Goal: Task Accomplishment & Management: Use online tool/utility

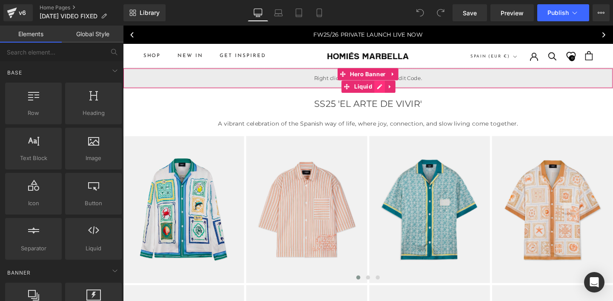
click at [370, 91] on span "Liquid" at bounding box center [375, 89] width 23 height 13
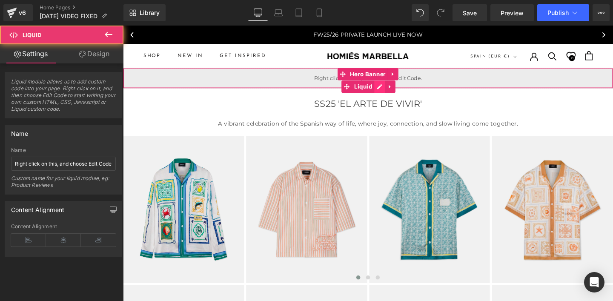
click at [391, 89] on div "Liquid" at bounding box center [380, 80] width 515 height 21
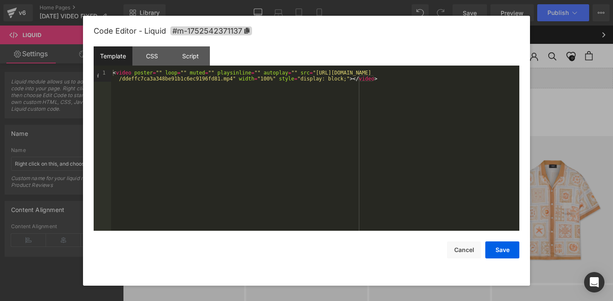
click at [264, 119] on div "< video poster = "" loop = "" muted = "" playsinline = "" autoplay = "" src = "…" at bounding box center [315, 162] width 408 height 185
click at [316, 72] on div "< video poster = "" loop = "" muted = "" playsinline = "" autoplay = "" src = "…" at bounding box center [315, 162] width 408 height 185
click at [232, 79] on div "< video poster = "" loop = "" muted = "" playsinline = "" autoplay = "" src = "…" at bounding box center [315, 162] width 408 height 185
click at [502, 251] on button "Save" at bounding box center [502, 249] width 34 height 17
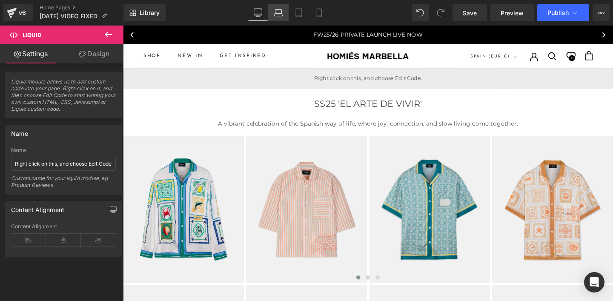
click at [282, 14] on icon at bounding box center [278, 15] width 8 height 3
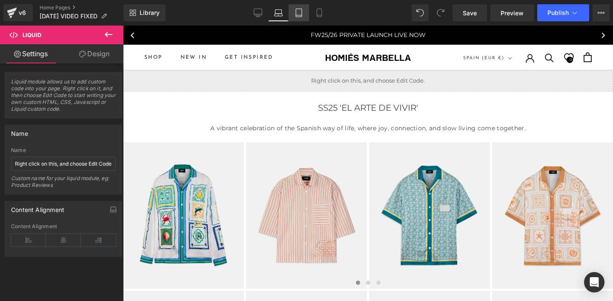
click at [298, 15] on icon at bounding box center [299, 15] width 6 height 0
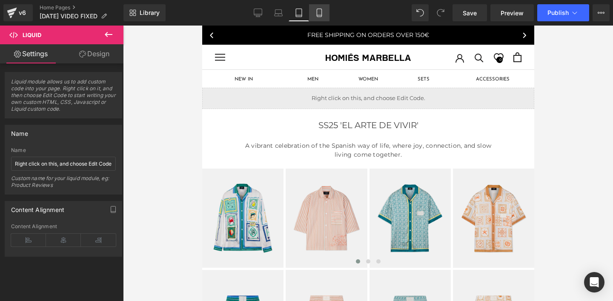
drag, startPoint x: 317, startPoint y: 11, endPoint x: 93, endPoint y: 74, distance: 232.2
click at [317, 11] on icon at bounding box center [319, 13] width 9 height 9
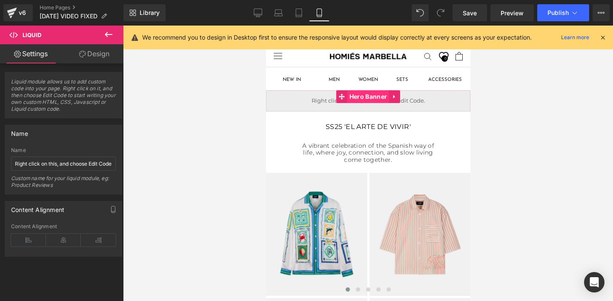
click at [360, 102] on span "Hero Banner" at bounding box center [368, 96] width 42 height 13
click at [368, 110] on div "Liquid" at bounding box center [367, 100] width 204 height 21
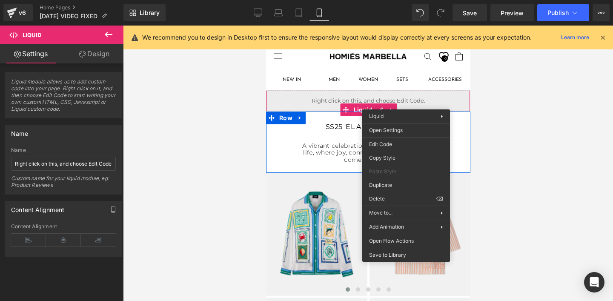
click at [358, 115] on div "SS25 'EL ARTE DE VIVIR' Heading A vibrant celebration of the Spanish way of lif…" at bounding box center [367, 140] width 204 height 59
click at [359, 107] on div "Liquid" at bounding box center [367, 100] width 204 height 21
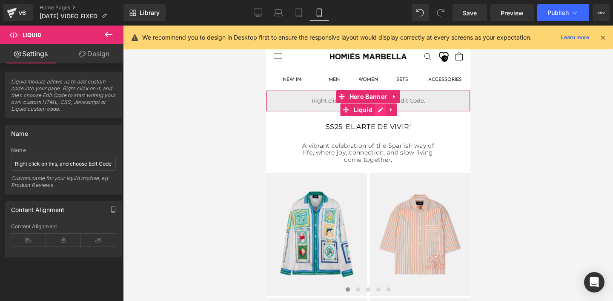
click at [379, 110] on div "Liquid" at bounding box center [367, 100] width 204 height 21
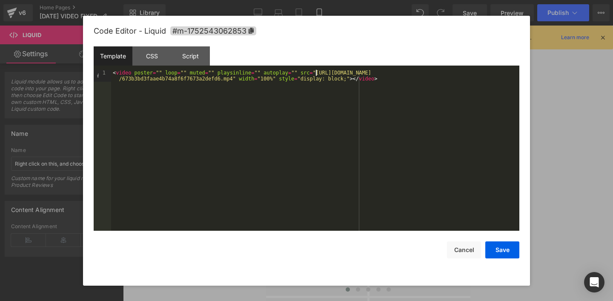
click at [314, 71] on div "< video poster = "" loop = "" muted = "" playsinline = "" autoplay = "" src = "…" at bounding box center [315, 162] width 408 height 185
click at [233, 79] on div "< video poster = "" loop = "" muted = "" playsinline = "" autoplay = "" src = "…" at bounding box center [315, 162] width 408 height 185
click at [496, 253] on button "Save" at bounding box center [502, 249] width 34 height 17
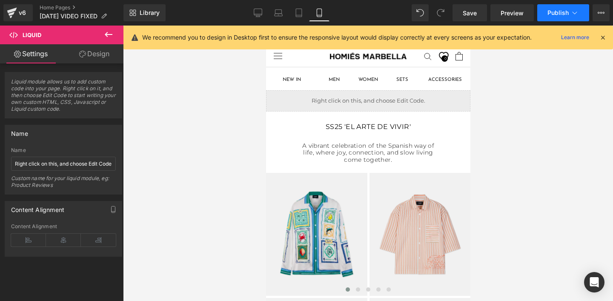
click at [558, 18] on button "Publish" at bounding box center [563, 12] width 52 height 17
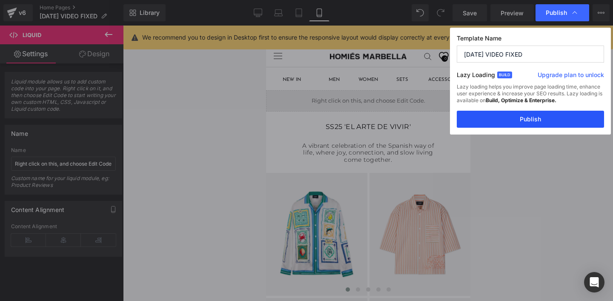
click at [527, 120] on button "Publish" at bounding box center [529, 119] width 147 height 17
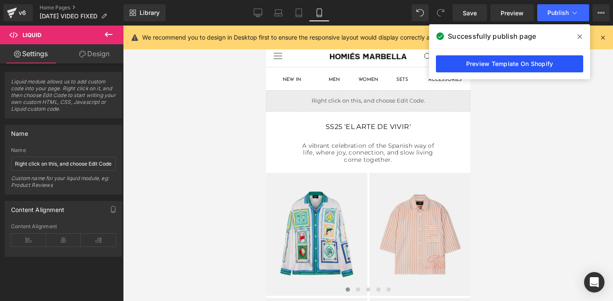
click at [484, 63] on link "Preview Template On Shopify" at bounding box center [509, 63] width 147 height 17
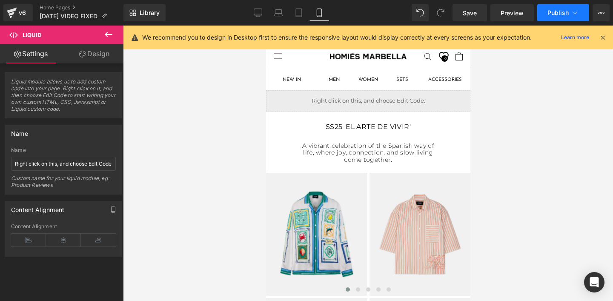
click at [554, 11] on span "Publish" at bounding box center [557, 12] width 21 height 7
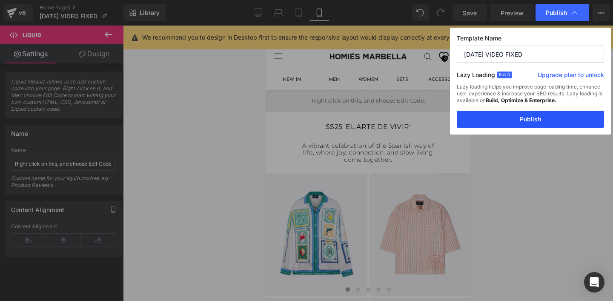
click at [508, 120] on button "Publish" at bounding box center [529, 119] width 147 height 17
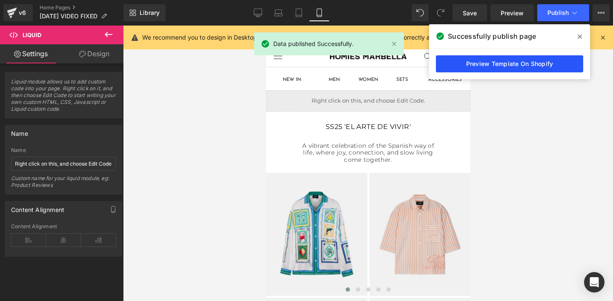
click at [497, 68] on link "Preview Template On Shopify" at bounding box center [509, 63] width 147 height 17
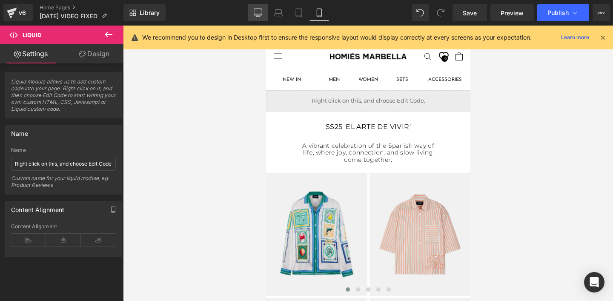
drag, startPoint x: 260, startPoint y: 16, endPoint x: 189, endPoint y: 65, distance: 86.0
click at [260, 16] on icon at bounding box center [258, 13] width 9 height 9
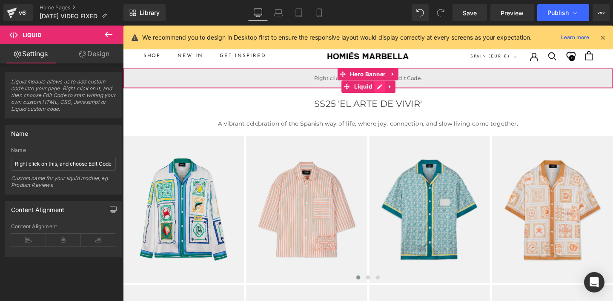
click at [384, 89] on span "Liquid" at bounding box center [375, 89] width 23 height 13
click at [391, 91] on div "Liquid" at bounding box center [380, 80] width 515 height 21
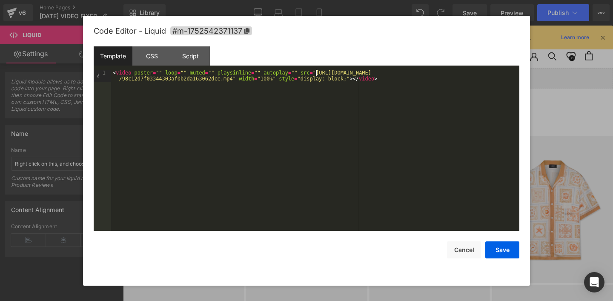
click at [316, 72] on div "< video poster = "" loop = "" muted = "" playsinline = "" autoplay = "" src = "…" at bounding box center [315, 162] width 408 height 185
click at [232, 80] on div "< video poster = "" loop = "" muted = "" playsinline = "" autoplay = "" src = "…" at bounding box center [315, 162] width 408 height 185
click at [315, 72] on div "< video poster = "" loop = "" muted = "" playsinline = "" autoplay = "" src = "…" at bounding box center [315, 162] width 408 height 185
click at [496, 250] on button "Save" at bounding box center [502, 249] width 34 height 17
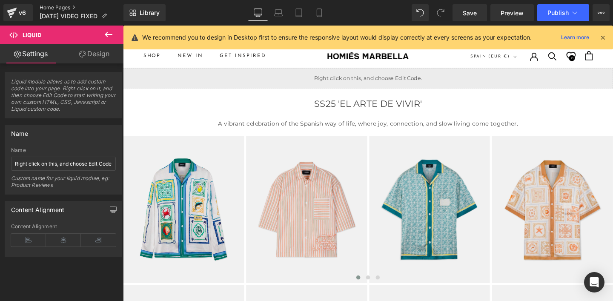
click at [49, 7] on link "Home Pages" at bounding box center [82, 7] width 84 height 7
click at [549, 14] on span "Publish" at bounding box center [557, 12] width 21 height 7
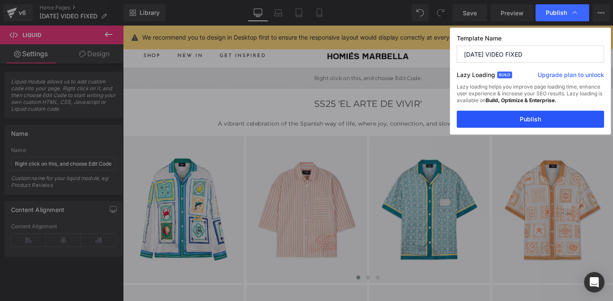
click at [535, 112] on button "Publish" at bounding box center [529, 119] width 147 height 17
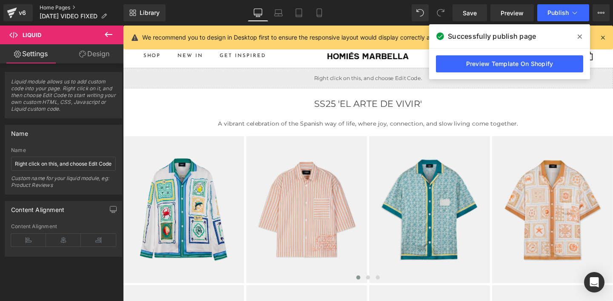
click at [46, 8] on link "Home Pages" at bounding box center [82, 7] width 84 height 7
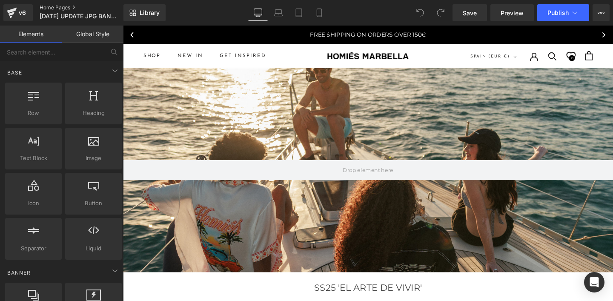
click at [51, 6] on link "Home Pages" at bounding box center [88, 7] width 96 height 7
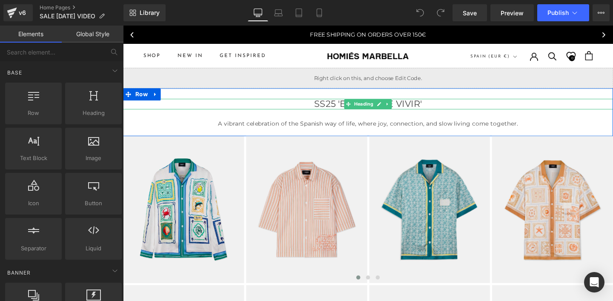
click at [337, 110] on h1 "SS25 'EL ARTE DE VIVIR'" at bounding box center [380, 108] width 515 height 11
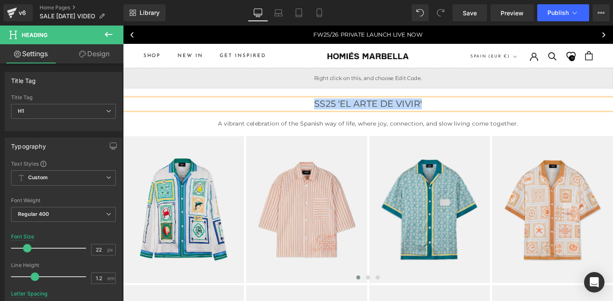
paste div
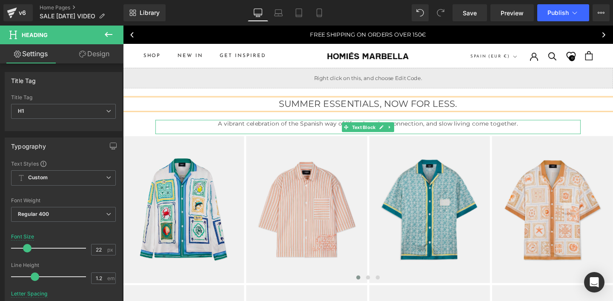
click at [352, 128] on span "A vibrant celebration of the Spanish way of life, where joy, connection, and sl…" at bounding box center [380, 129] width 315 height 8
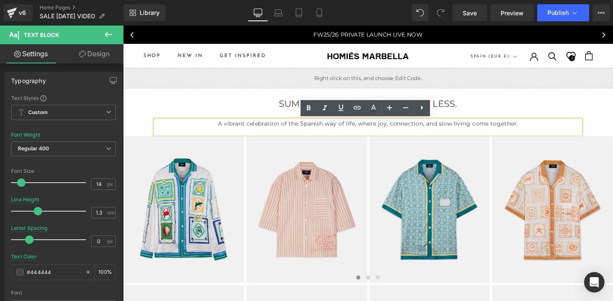
click at [311, 130] on span "A vibrant celebration of the Spanish way of life, where joy, connection, and sl…" at bounding box center [380, 129] width 315 height 8
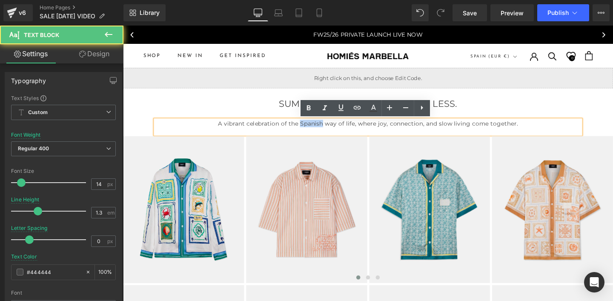
click at [311, 130] on span "A vibrant celebration of the Spanish way of life, where joy, connection, and sl…" at bounding box center [380, 129] width 315 height 8
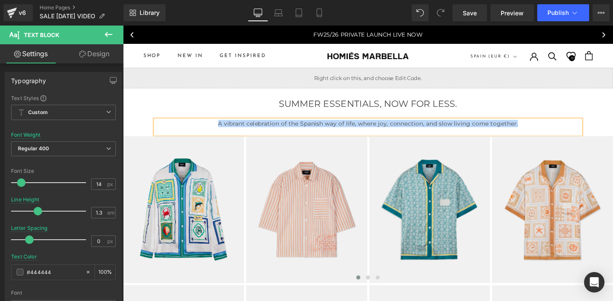
paste div
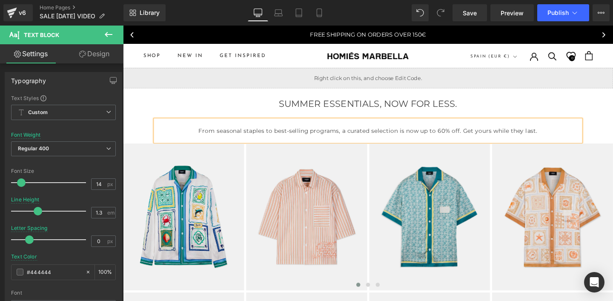
click at [228, 132] on span "From seasonal staples to best-selling programs, a curated selection is now up t…" at bounding box center [381, 136] width 356 height 8
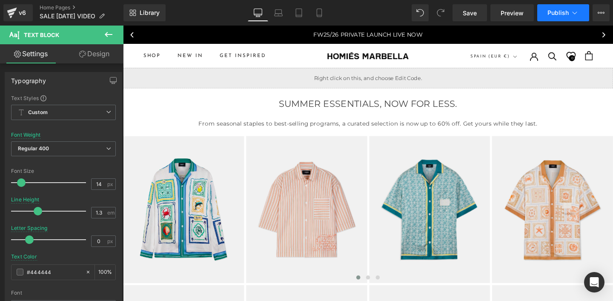
click at [554, 12] on span "Publish" at bounding box center [557, 12] width 21 height 7
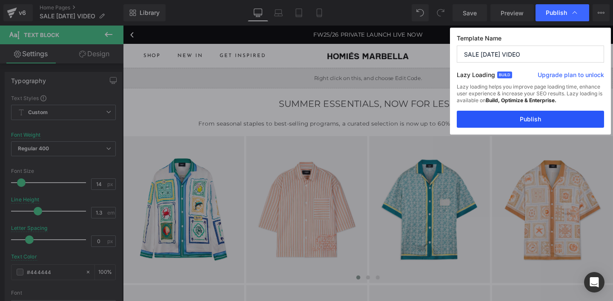
click at [533, 122] on button "Publish" at bounding box center [529, 119] width 147 height 17
